Goal: Communication & Community: Ask a question

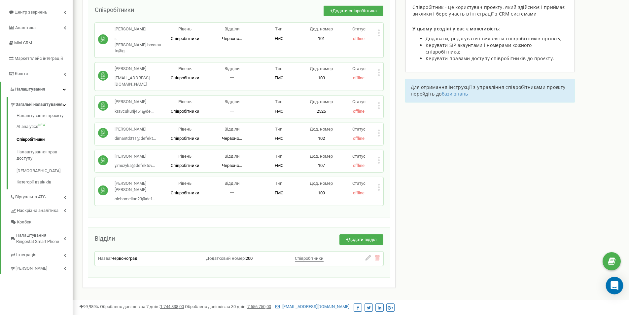
click at [613, 284] on icon "Open Intercom Messenger" at bounding box center [615, 285] width 8 height 9
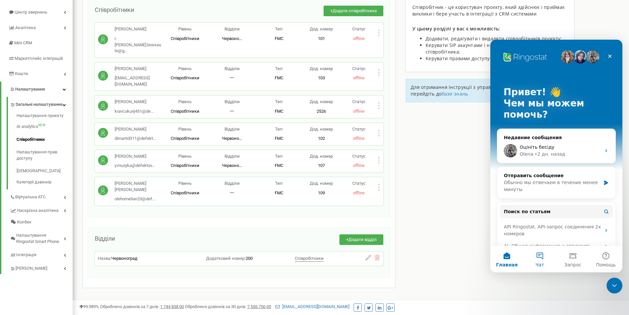
click at [542, 260] on button "Чат" at bounding box center [540, 259] width 33 height 26
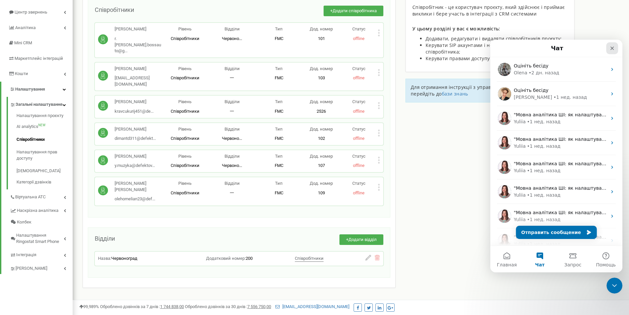
click at [613, 48] on icon "Закрыть" at bounding box center [613, 49] width 4 height 4
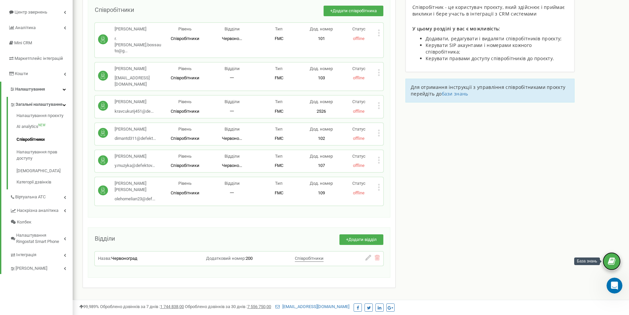
click at [610, 259] on icon at bounding box center [612, 261] width 8 height 10
click at [613, 287] on icon "Открыть службу сообщений Intercom" at bounding box center [614, 284] width 11 height 11
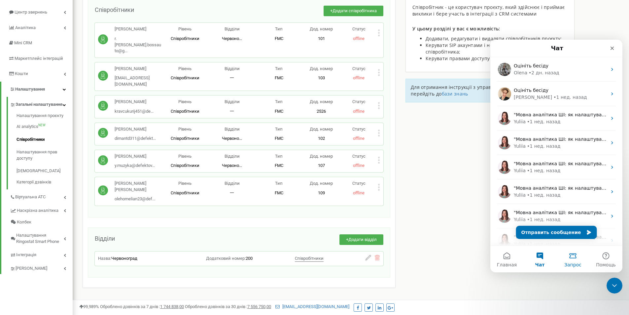
click at [572, 260] on button "Запрос" at bounding box center [573, 259] width 33 height 26
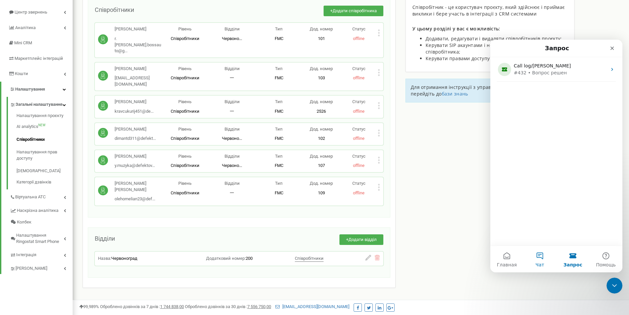
click at [543, 262] on span "Чат" at bounding box center [540, 264] width 9 height 5
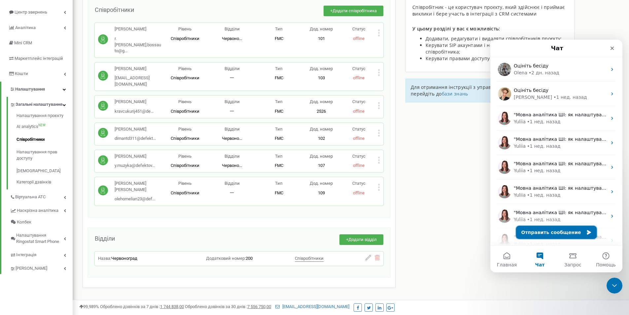
click at [546, 232] on button "Отправить сообщение" at bounding box center [556, 232] width 81 height 13
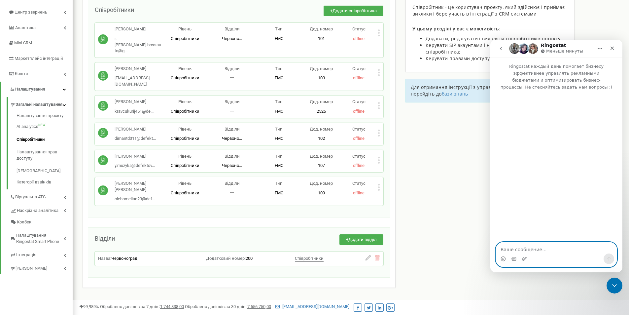
click at [536, 246] on textarea "Ваше сообщение..." at bounding box center [556, 247] width 121 height 11
click at [614, 247] on textarea "Добрий день потрібно добавити нового працівника" at bounding box center [556, 245] width 121 height 18
paste textarea "[PHONE_NUMBER] [PERSON_NAME] [PERSON_NAME][EMAIL_ADDRESS][DOMAIN_NAME] від лайф…"
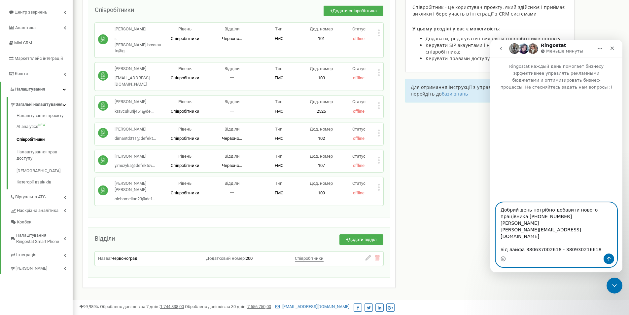
click at [542, 240] on textarea "Добрий день потрібно добавити нового працівника [PHONE_NUMBER] [PERSON_NAME] [P…" at bounding box center [556, 228] width 121 height 51
paste textarea "Kyiv.Dostavka.bossauto"
type textarea "Добрий день потрібно добавити нового працівника [PHONE_NUMBER] [PERSON_NAME] [P…"
click at [610, 258] on icon "Отправить сообщение…" at bounding box center [609, 258] width 5 height 5
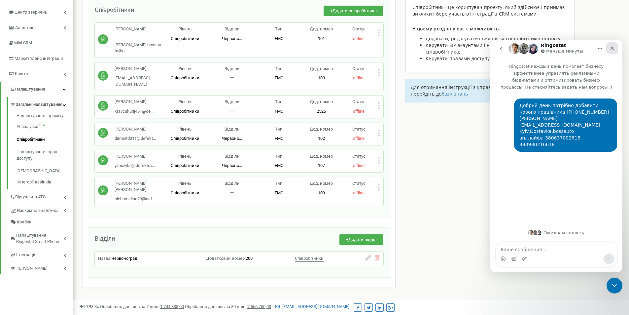
click at [613, 45] on div "Закрыть" at bounding box center [613, 48] width 12 height 12
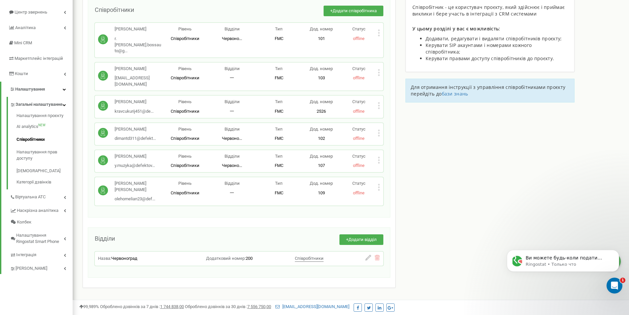
scroll to position [95, 0]
